Goal: Transaction & Acquisition: Obtain resource

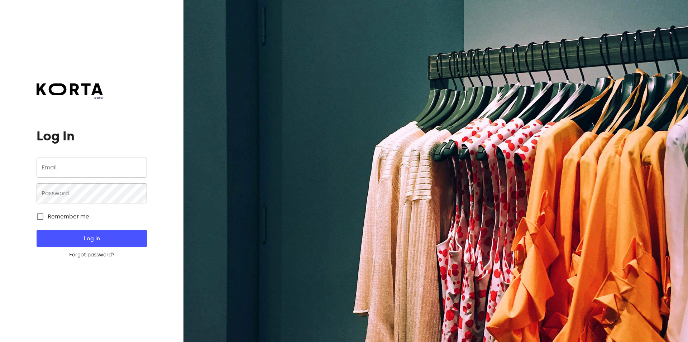
click at [59, 164] on input "email" at bounding box center [92, 168] width 110 height 20
click at [61, 174] on input "email" at bounding box center [92, 168] width 110 height 20
type input "[EMAIL_ADDRESS][DOMAIN_NAME]"
click at [88, 236] on span "Log In" at bounding box center [91, 238] width 87 height 9
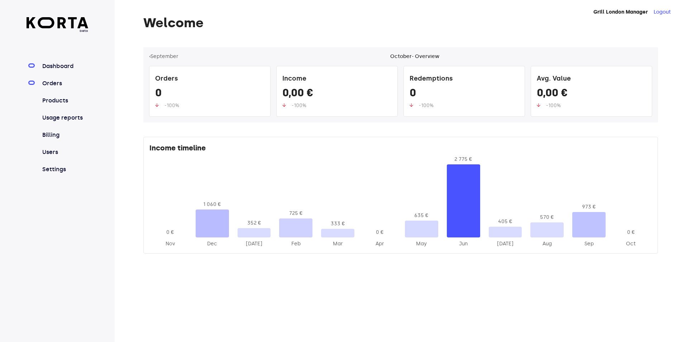
click at [55, 87] on link "Orders" at bounding box center [65, 83] width 48 height 9
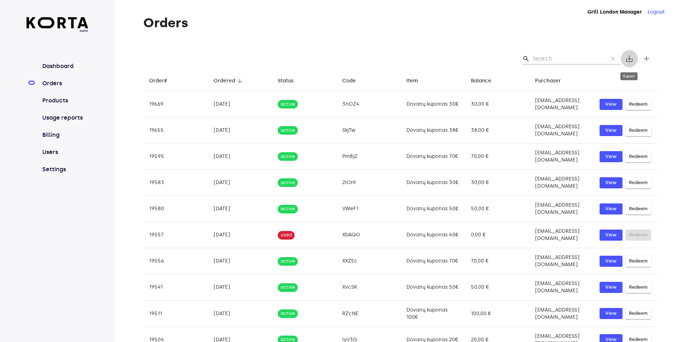
click at [628, 58] on span "save_alt" at bounding box center [629, 58] width 9 height 9
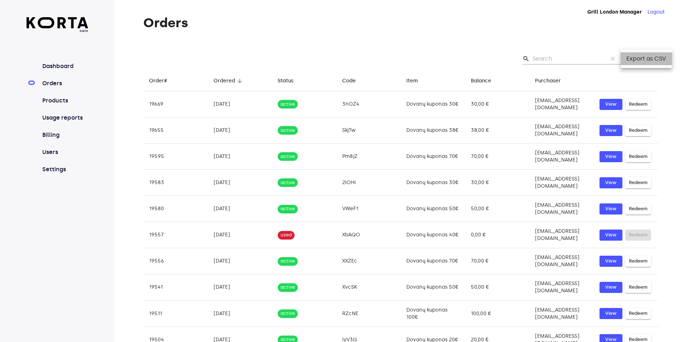
click at [630, 58] on li "Export as CSV" at bounding box center [645, 58] width 51 height 13
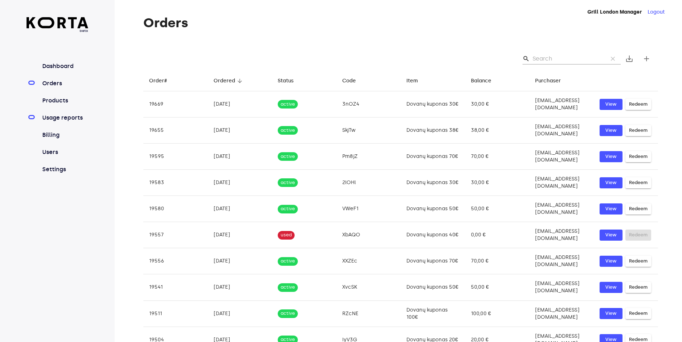
click at [58, 120] on link "Usage reports" at bounding box center [65, 118] width 48 height 9
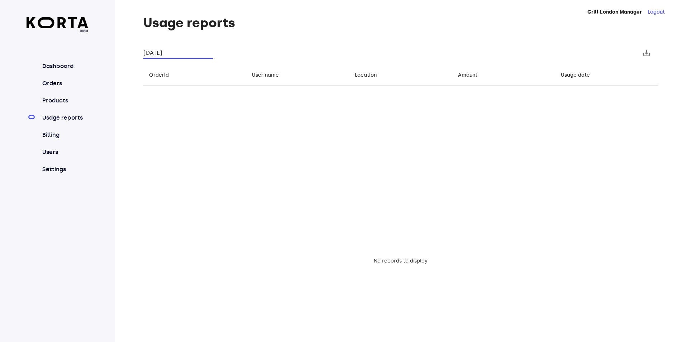
click at [165, 54] on input "[DATE]" at bounding box center [177, 52] width 69 height 11
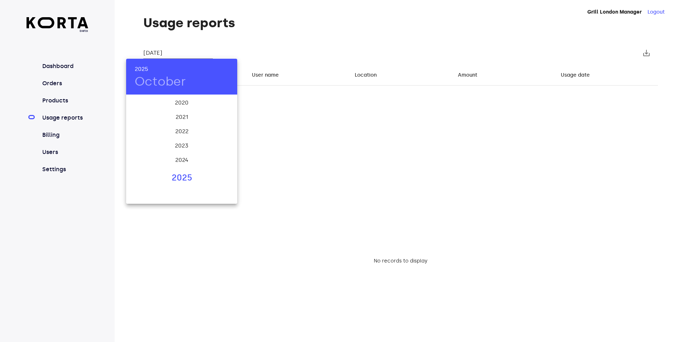
click at [185, 178] on div "2025" at bounding box center [181, 178] width 111 height 14
click at [218, 164] on div "Sep" at bounding box center [218, 162] width 37 height 27
type input "[DATE]"
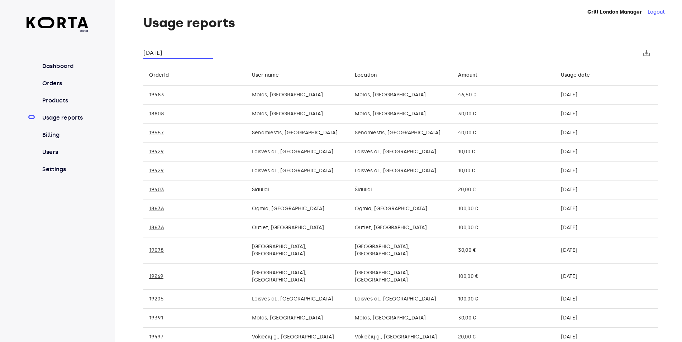
click at [648, 54] on span "save_alt" at bounding box center [646, 53] width 9 height 9
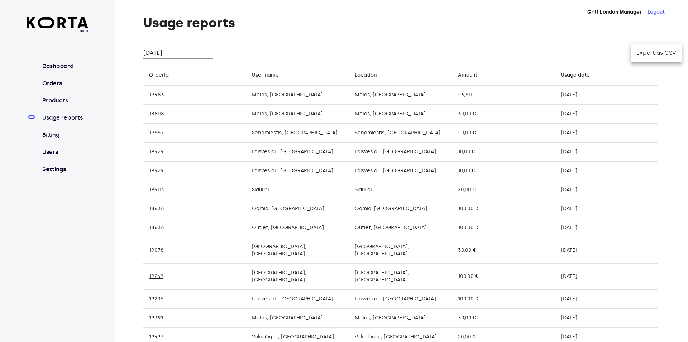
click at [648, 53] on li "Export as CSV" at bounding box center [655, 53] width 51 height 13
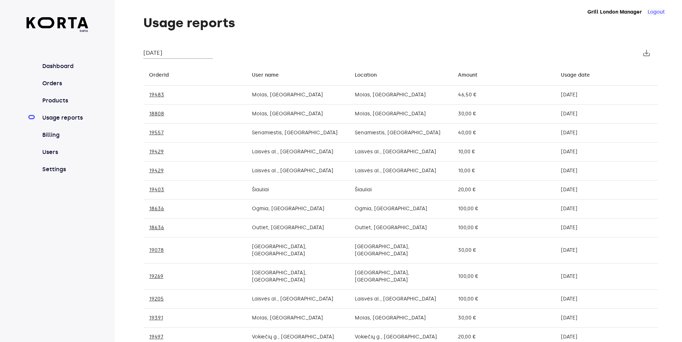
click at [653, 12] on button "Logout" at bounding box center [655, 12] width 17 height 7
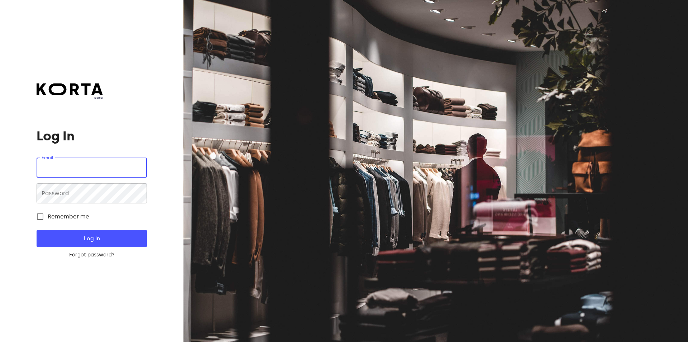
click at [62, 174] on input "email" at bounding box center [92, 168] width 110 height 20
type input "[EMAIL_ADDRESS][DOMAIN_NAME]"
click at [100, 238] on span "Log In" at bounding box center [91, 238] width 87 height 9
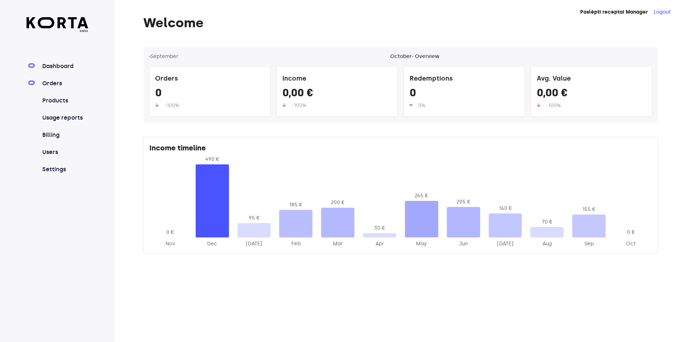
click at [56, 83] on link "Orders" at bounding box center [65, 83] width 48 height 9
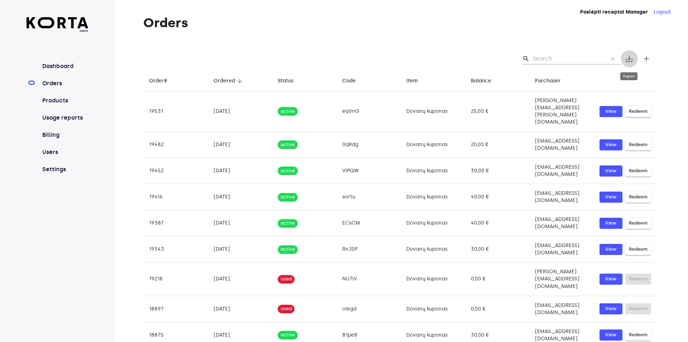
click at [631, 61] on span "save_alt" at bounding box center [629, 58] width 9 height 9
click at [631, 61] on li "Export as CSV" at bounding box center [645, 58] width 51 height 13
click at [55, 113] on nav "Dashboard Orders Products Usage reports Billing Users Settings" at bounding box center [58, 118] width 62 height 112
click at [55, 114] on link "Usage reports" at bounding box center [65, 118] width 48 height 9
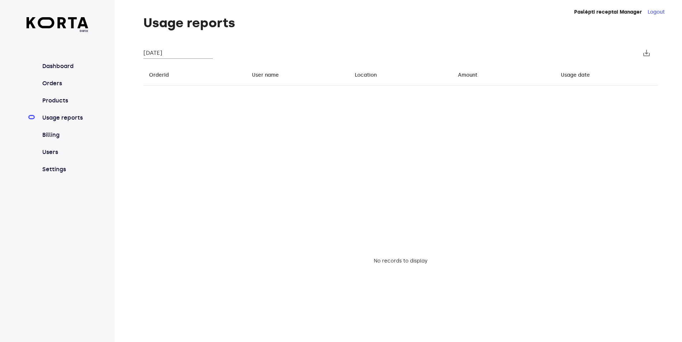
click at [183, 54] on input "[DATE]" at bounding box center [177, 52] width 69 height 11
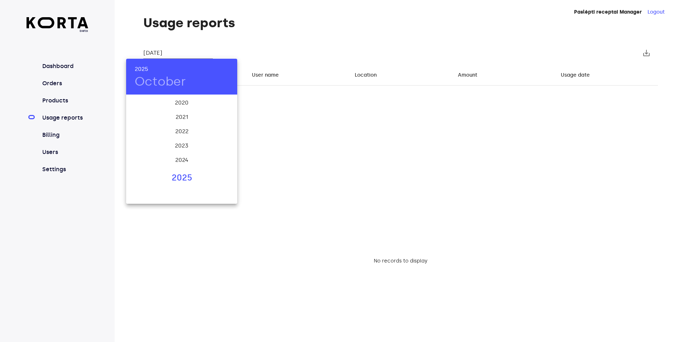
click at [176, 177] on div "2025" at bounding box center [181, 178] width 111 height 14
click at [218, 166] on div "Sep" at bounding box center [218, 162] width 37 height 27
type input "[DATE]"
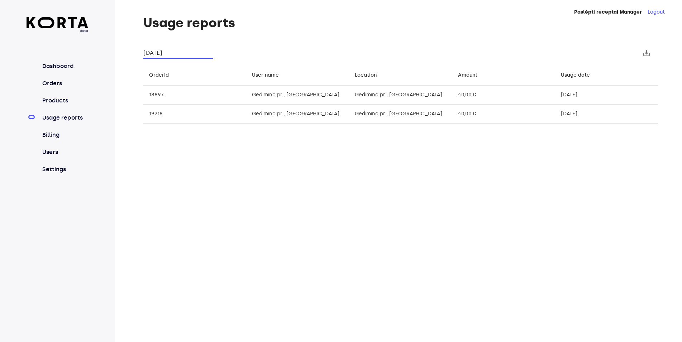
click at [651, 56] on button "save_alt" at bounding box center [646, 52] width 17 height 17
click at [653, 49] on li "Export as CSV" at bounding box center [655, 53] width 51 height 13
click at [656, 12] on button "Logout" at bounding box center [655, 12] width 17 height 7
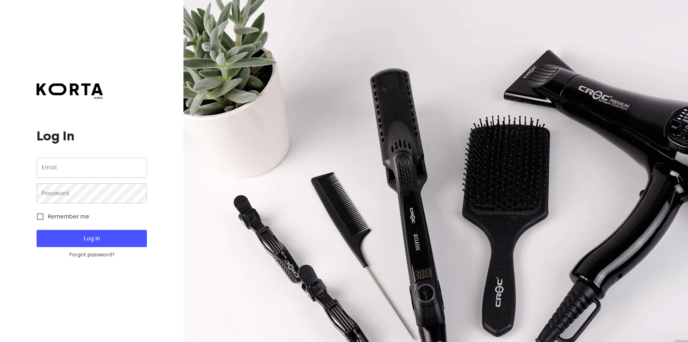
click at [61, 168] on input "email" at bounding box center [92, 168] width 110 height 20
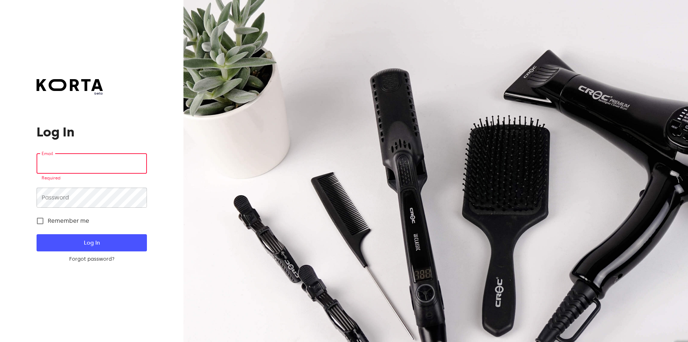
paste input "[EMAIL_ADDRESS][DOMAIN_NAME]"
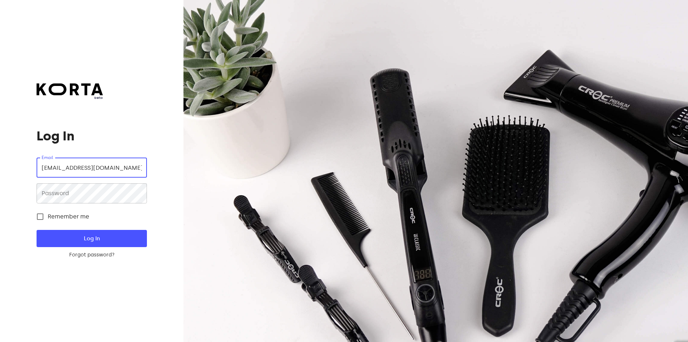
type input "[EMAIL_ADDRESS][DOMAIN_NAME]"
click at [74, 235] on span "Log In" at bounding box center [91, 238] width 87 height 9
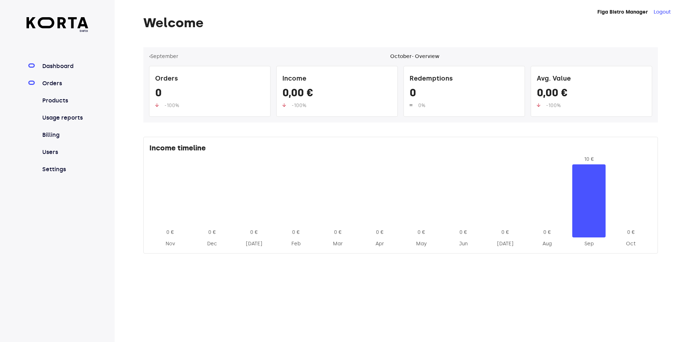
click at [49, 88] on link "Orders" at bounding box center [65, 83] width 48 height 9
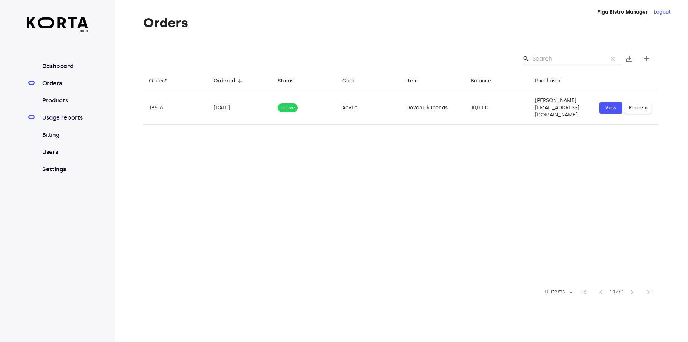
click at [60, 120] on link "Usage reports" at bounding box center [65, 118] width 48 height 9
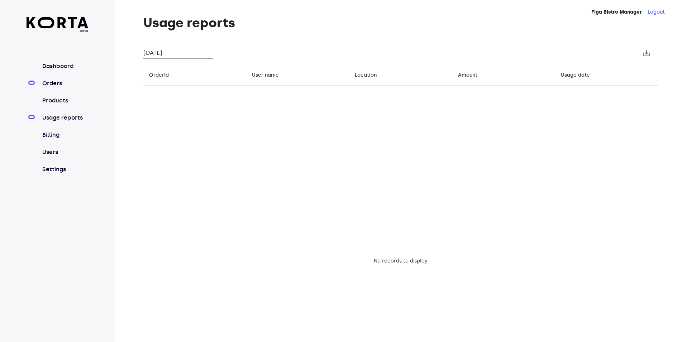
click at [56, 83] on link "Orders" at bounding box center [65, 83] width 48 height 9
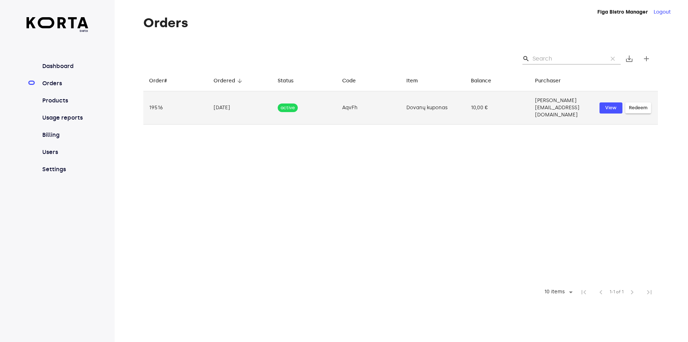
click at [222, 105] on td "[DATE]" at bounding box center [240, 107] width 64 height 33
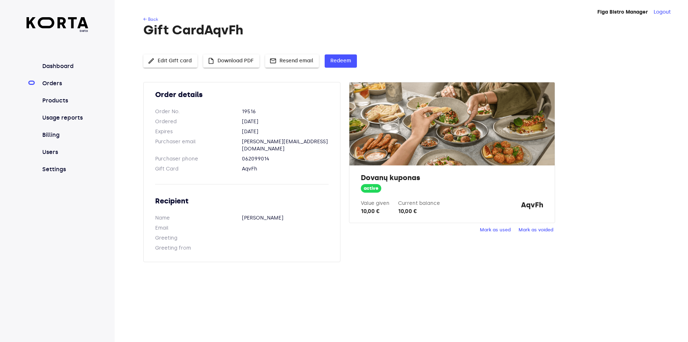
click at [253, 120] on dd "[DATE]" at bounding box center [285, 121] width 87 height 7
click at [52, 82] on link "Orders" at bounding box center [65, 83] width 48 height 9
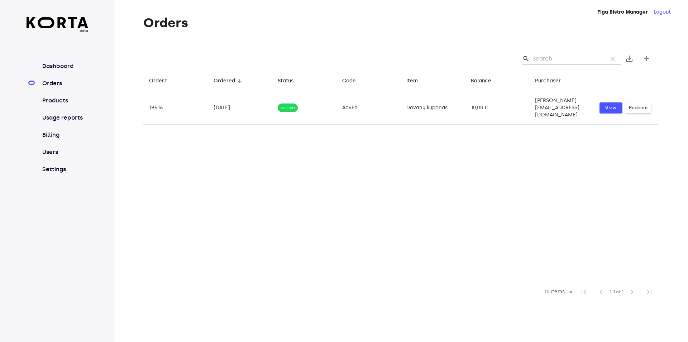
click at [47, 84] on link "Orders" at bounding box center [65, 83] width 48 height 9
